Goal: Task Accomplishment & Management: Manage account settings

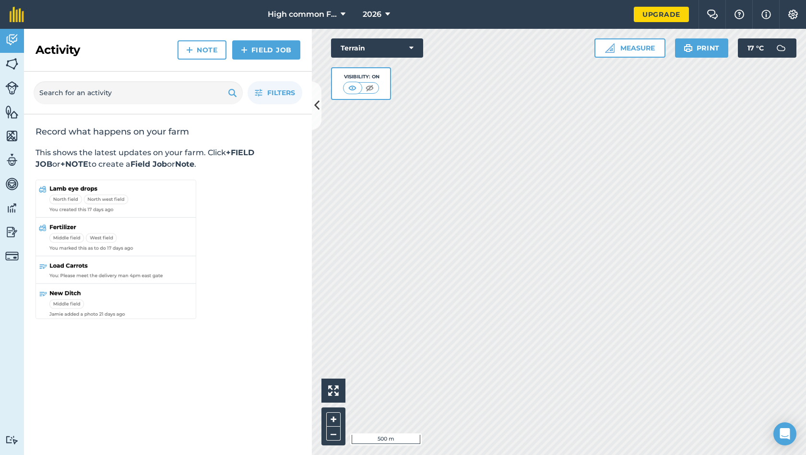
click at [8, 63] on img at bounding box center [11, 64] width 13 height 14
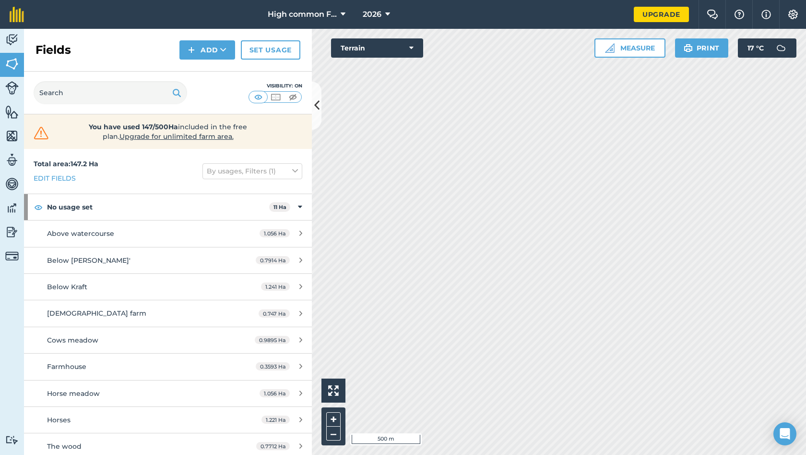
click at [383, 8] on button "2026" at bounding box center [376, 14] width 35 height 29
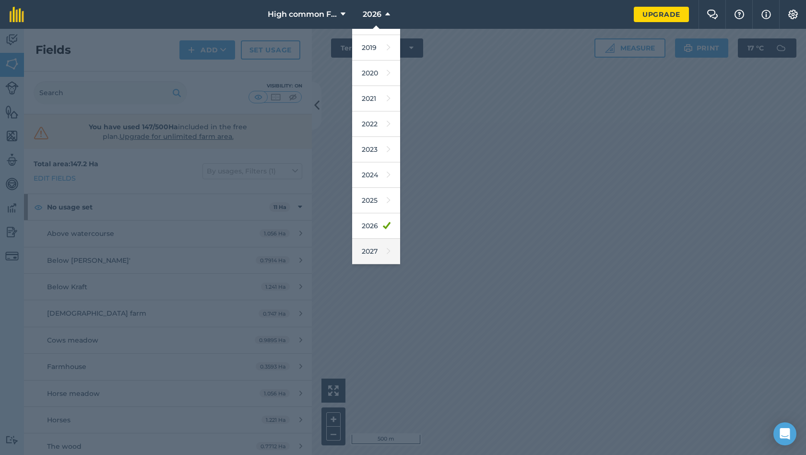
scroll to position [45, 0]
click at [371, 255] on link "2027" at bounding box center [376, 251] width 48 height 25
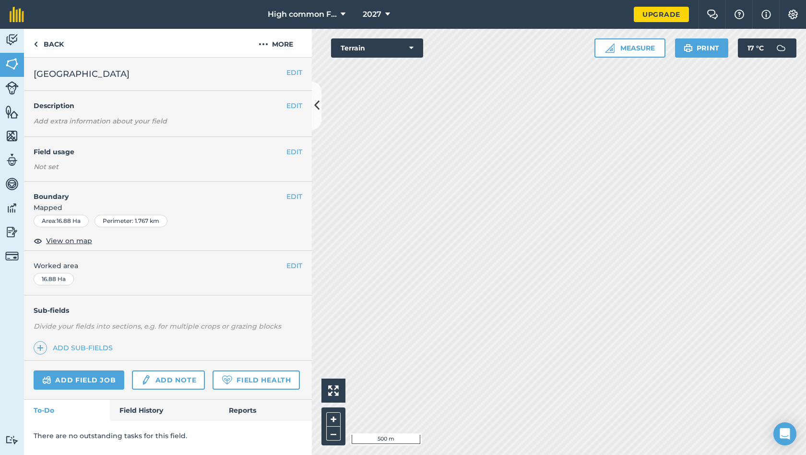
click at [298, 151] on button "EDIT" at bounding box center [295, 151] width 16 height 11
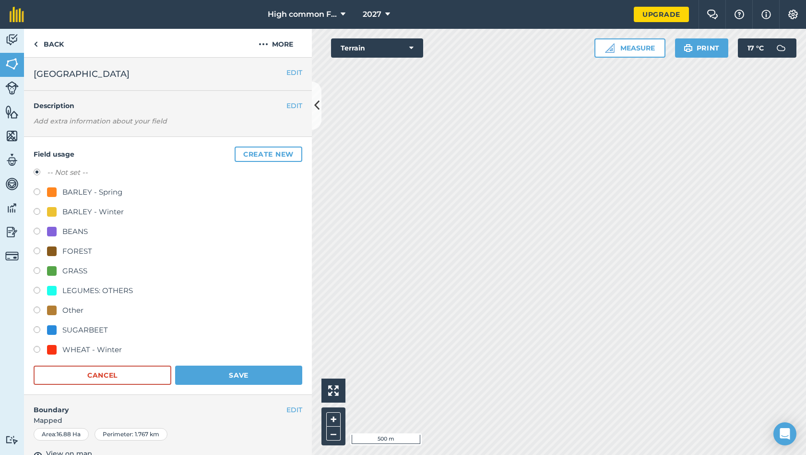
click at [40, 348] on label at bounding box center [40, 351] width 13 height 10
radio input "true"
radio input "false"
click at [203, 365] on button "Save" at bounding box center [238, 374] width 127 height 19
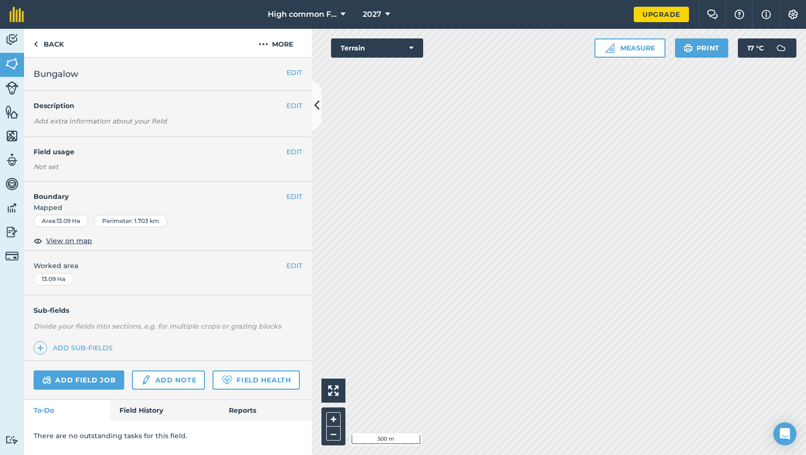
click at [400, 52] on button "Terrain" at bounding box center [377, 47] width 92 height 19
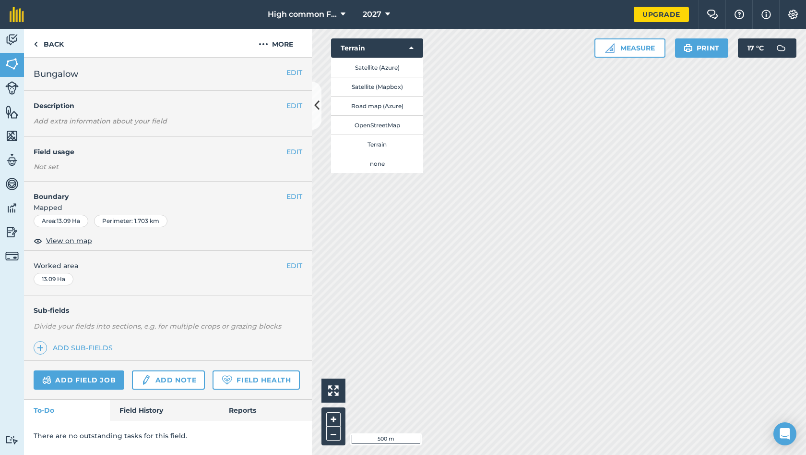
click at [400, 52] on button "Terrain" at bounding box center [377, 47] width 92 height 19
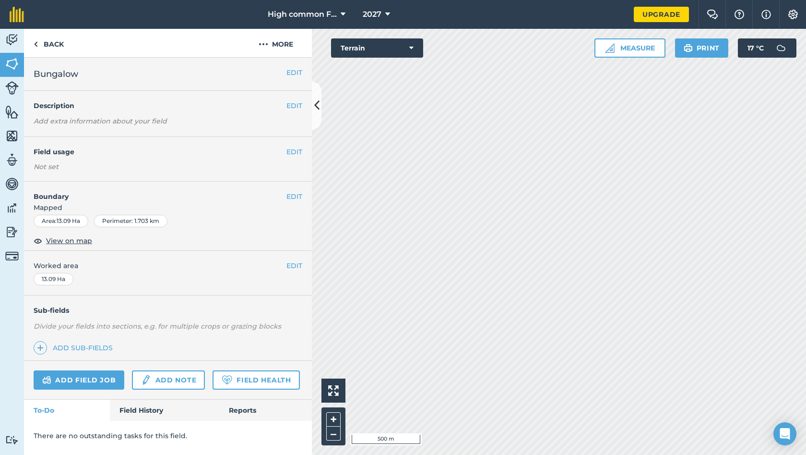
click at [291, 150] on button "EDIT" at bounding box center [295, 151] width 16 height 11
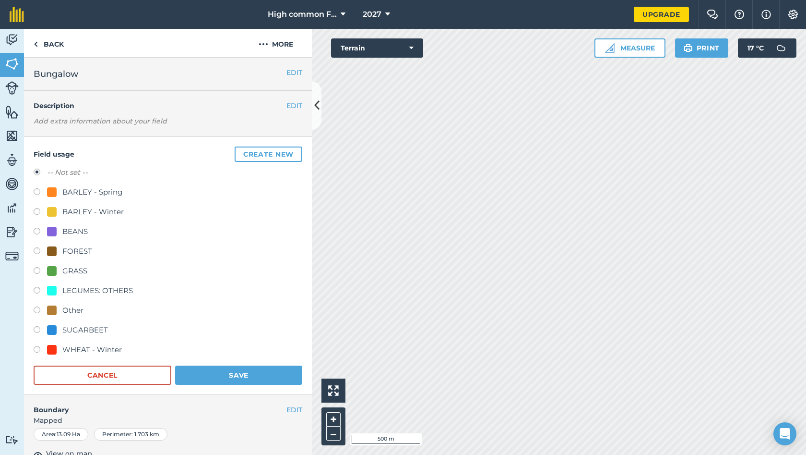
click at [37, 193] on label at bounding box center [40, 193] width 13 height 10
radio input "true"
radio input "false"
click at [214, 377] on button "Save" at bounding box center [238, 374] width 127 height 19
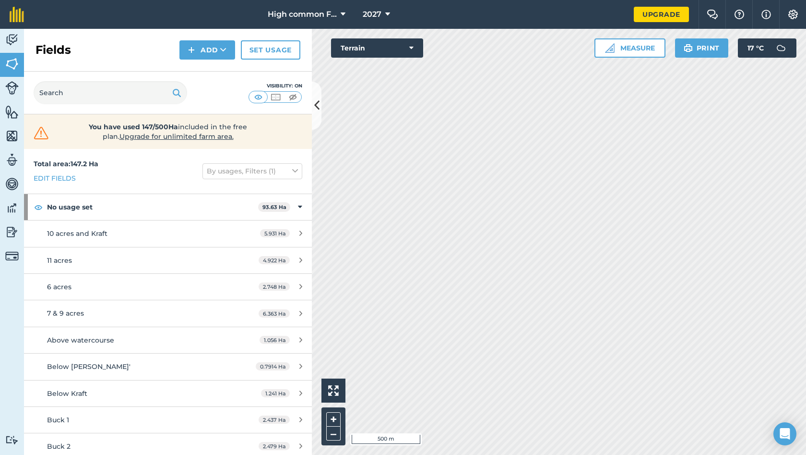
click at [380, 14] on span "2027" at bounding box center [372, 15] width 19 height 12
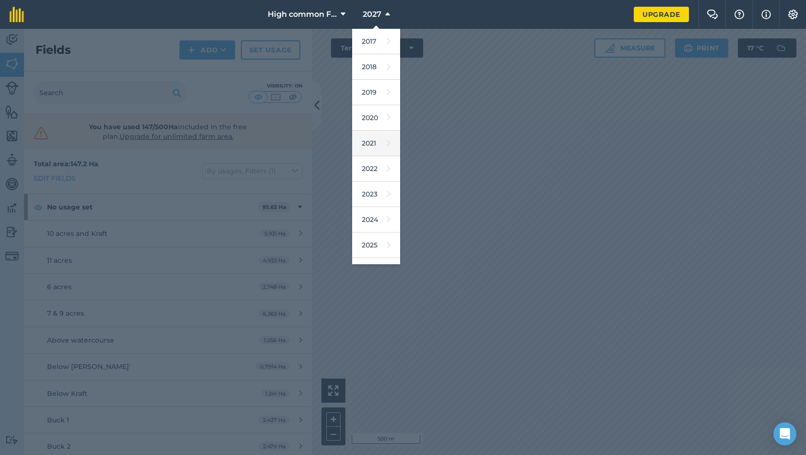
scroll to position [45, 0]
click at [365, 223] on link "2026" at bounding box center [376, 225] width 48 height 25
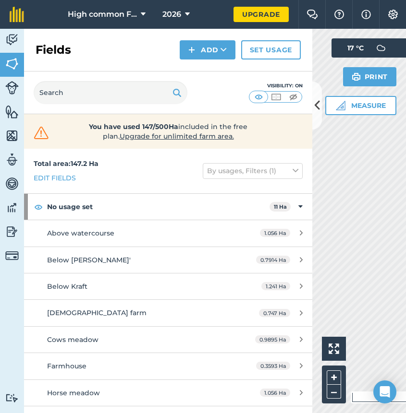
click at [314, 107] on icon at bounding box center [316, 105] width 5 height 17
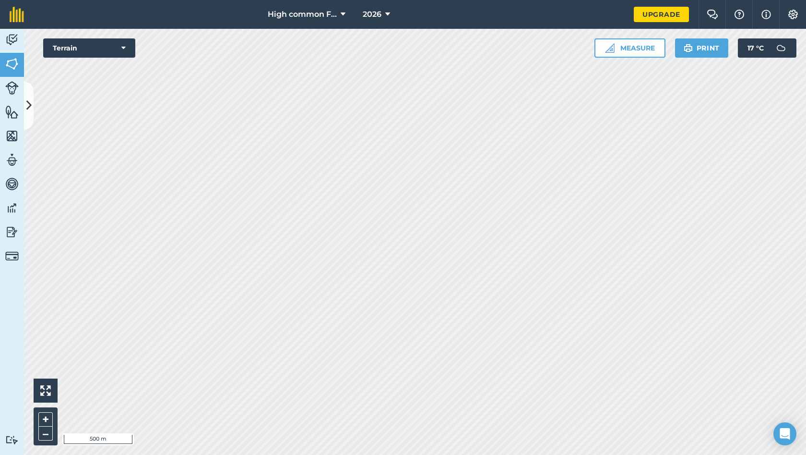
click at [381, 12] on span "2026" at bounding box center [372, 15] width 19 height 12
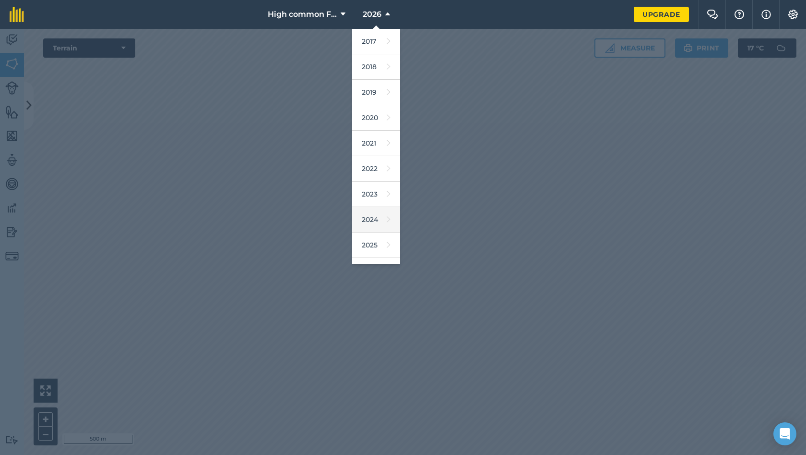
click at [375, 219] on link "2024" at bounding box center [376, 219] width 48 height 25
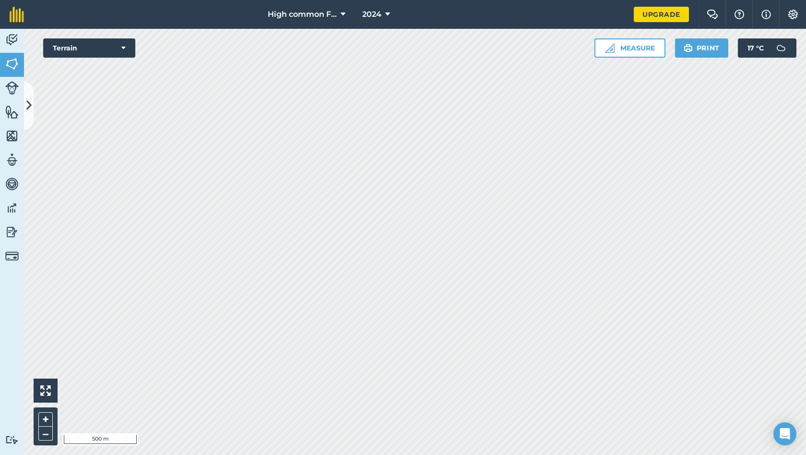
click at [389, 13] on icon at bounding box center [387, 15] width 5 height 12
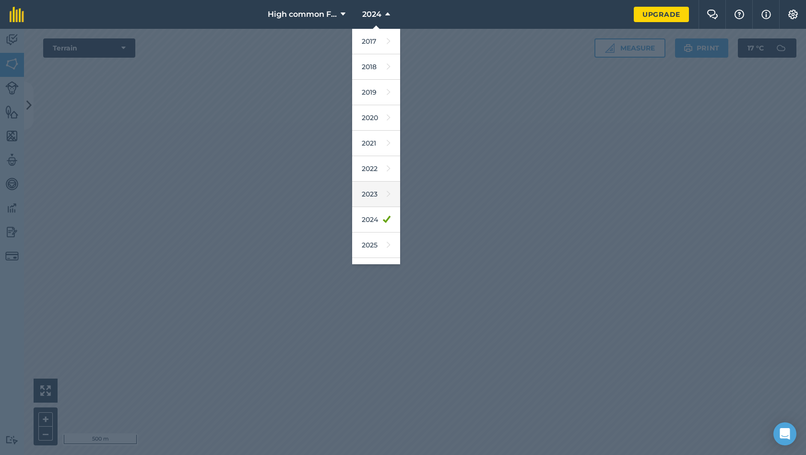
click at [373, 194] on link "2023" at bounding box center [376, 193] width 48 height 25
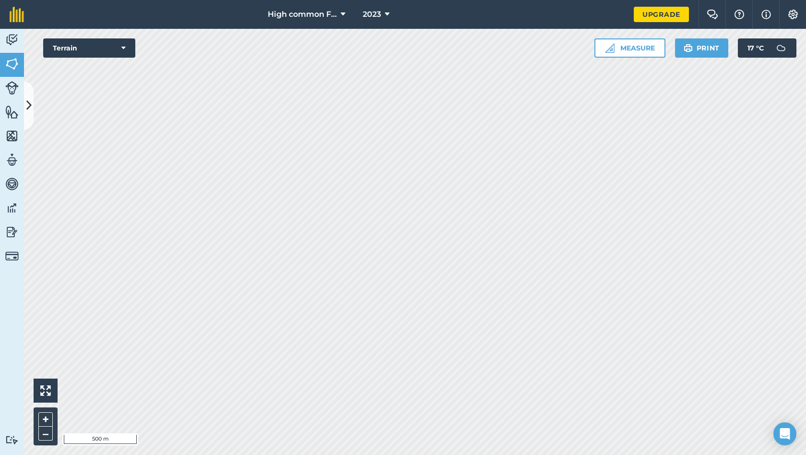
click at [381, 12] on span "2023" at bounding box center [372, 15] width 18 height 12
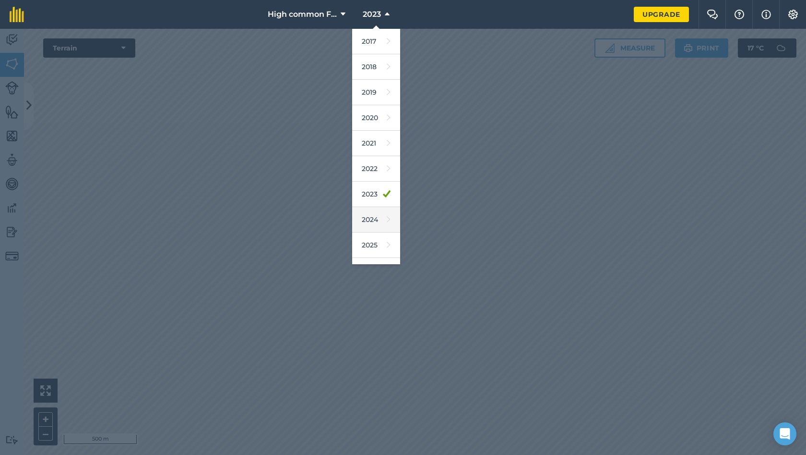
click at [372, 216] on link "2024" at bounding box center [376, 219] width 48 height 25
